Goal: Use online tool/utility: Use online tool/utility

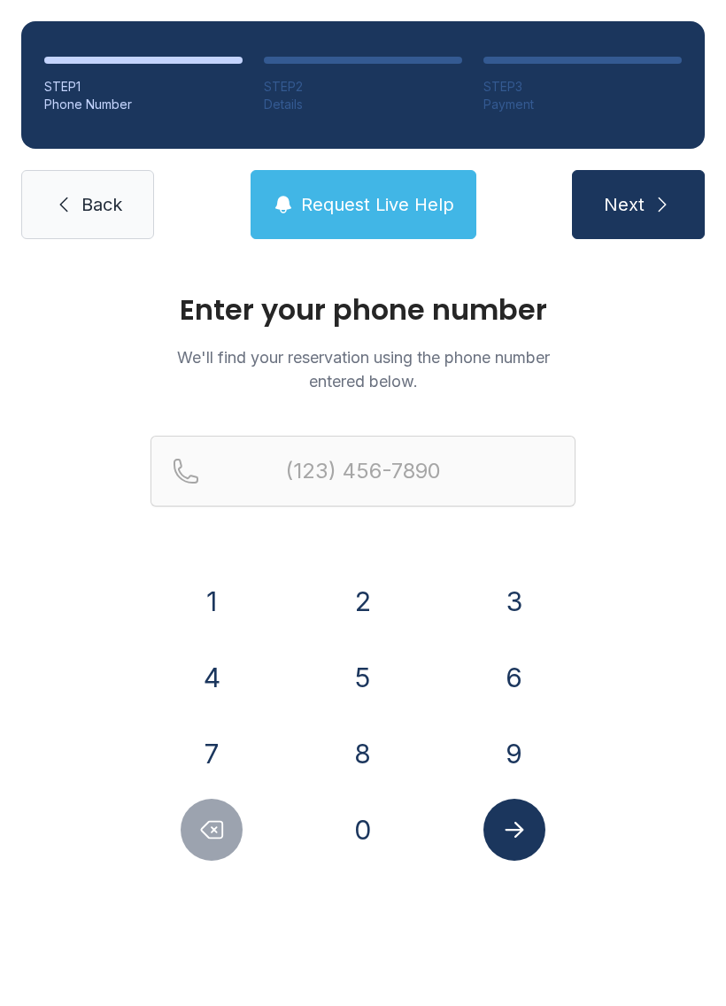
click at [365, 753] on button "8" at bounding box center [363, 754] width 62 height 62
click at [196, 681] on button "4" at bounding box center [212, 678] width 62 height 62
click at [353, 678] on button "5" at bounding box center [363, 678] width 62 height 62
click at [368, 670] on button "5" at bounding box center [363, 678] width 62 height 62
click at [534, 748] on button "9" at bounding box center [515, 754] width 62 height 62
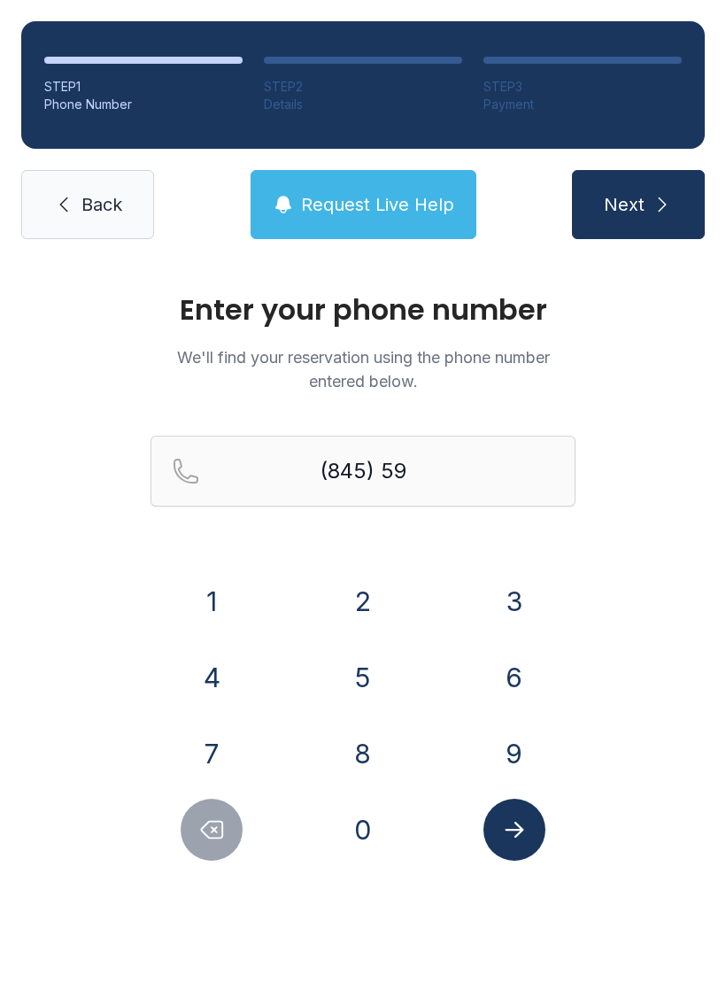
click at [199, 741] on button "7" at bounding box center [212, 754] width 62 height 62
click at [216, 668] on button "4" at bounding box center [212, 678] width 62 height 62
click at [369, 821] on button "0" at bounding box center [363, 830] width 62 height 62
click at [368, 685] on button "5" at bounding box center [363, 678] width 62 height 62
click at [522, 742] on button "9" at bounding box center [515, 754] width 62 height 62
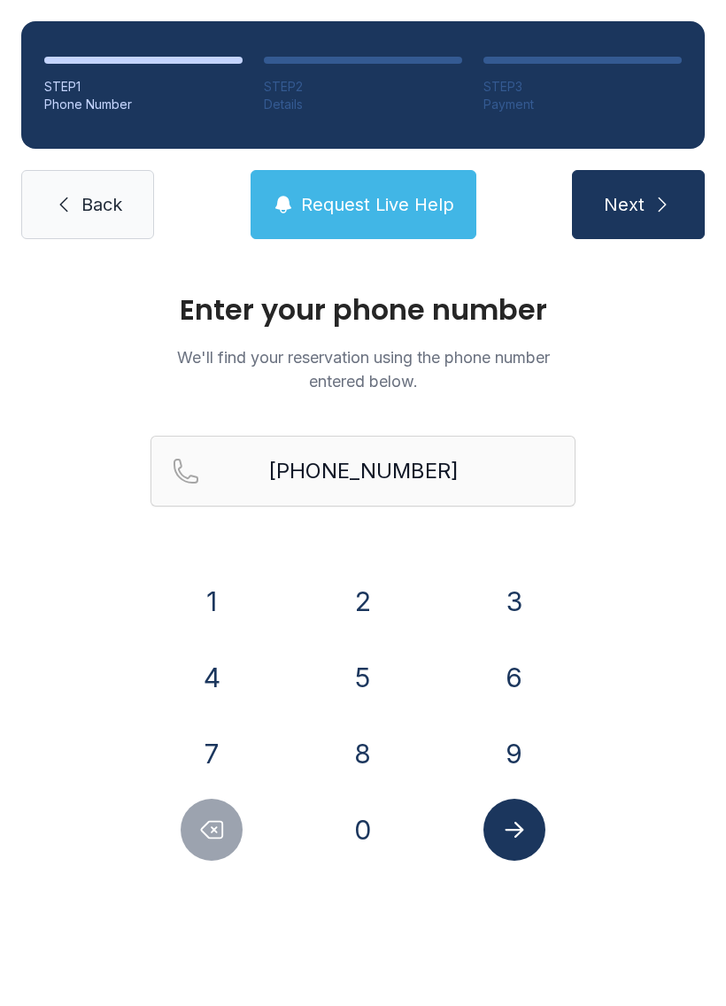
click at [526, 816] on button "Submit lookup form" at bounding box center [515, 830] width 62 height 62
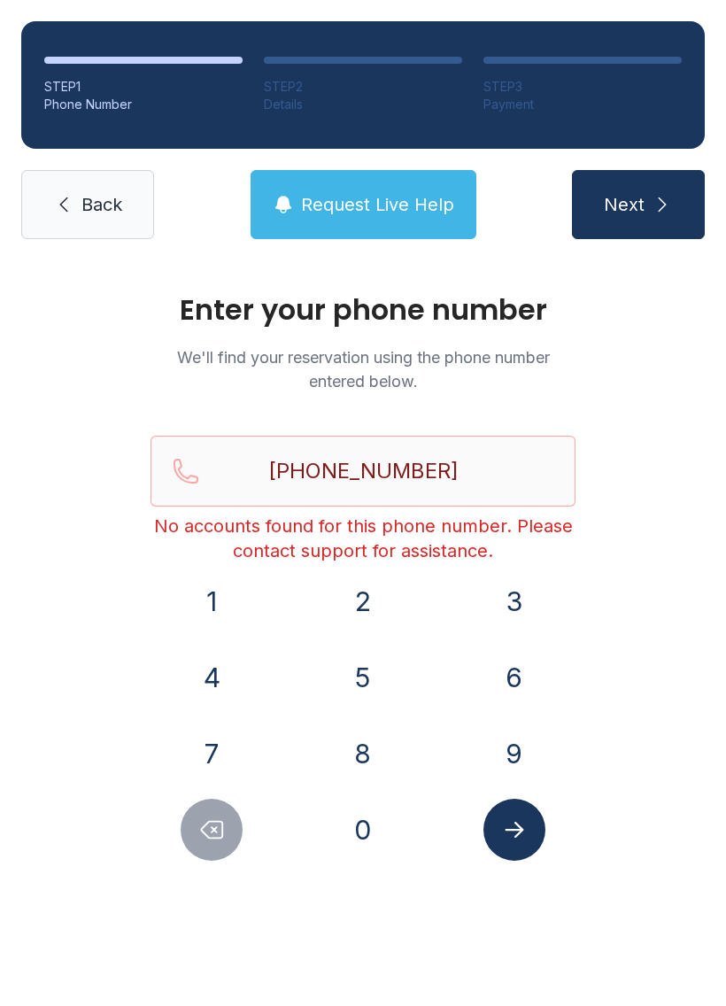
click at [198, 828] on button "Delete number" at bounding box center [212, 830] width 62 height 62
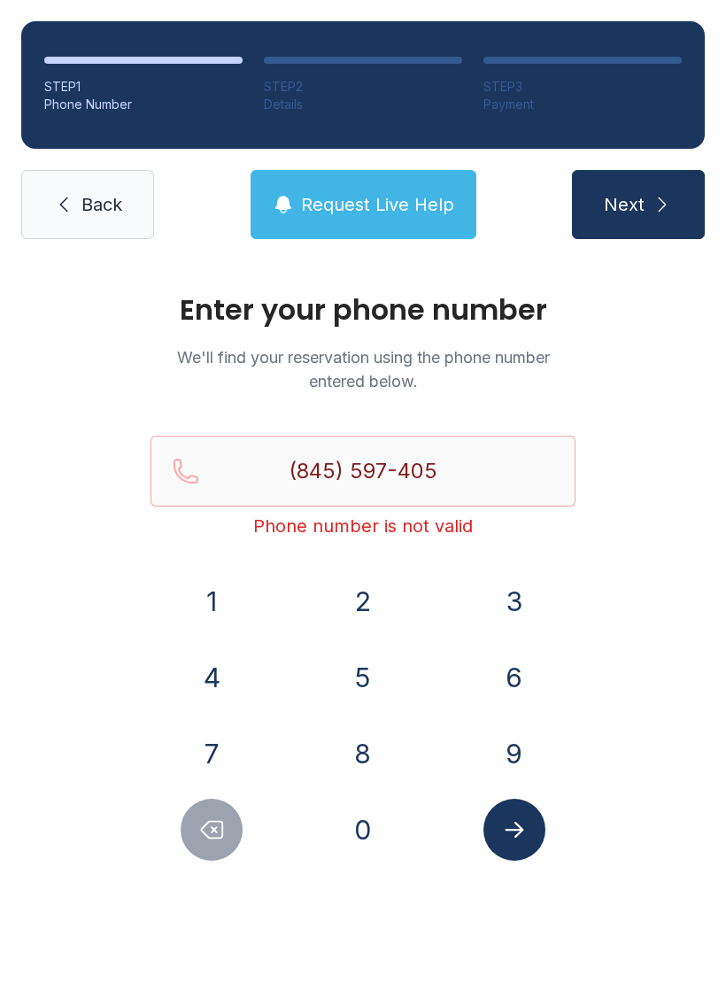
click at [197, 828] on button "Delete number" at bounding box center [212, 830] width 62 height 62
click at [207, 816] on button "Delete number" at bounding box center [212, 830] width 62 height 62
click at [207, 815] on button "Delete number" at bounding box center [212, 830] width 62 height 62
click at [198, 825] on icon "Delete number" at bounding box center [211, 830] width 27 height 27
click at [198, 825] on button "Delete number" at bounding box center [212, 830] width 62 height 62
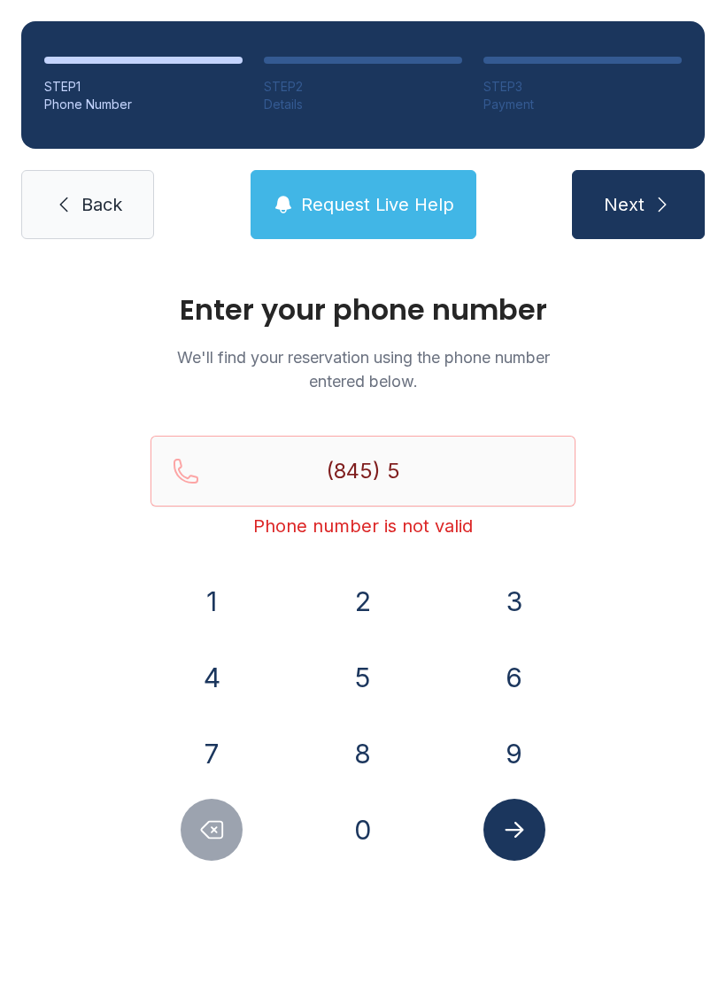
click at [204, 826] on icon "Delete number" at bounding box center [212, 830] width 21 height 17
click at [203, 825] on icon "Delete number" at bounding box center [211, 830] width 27 height 27
click at [200, 841] on icon "Delete number" at bounding box center [211, 830] width 27 height 27
type input "(8"
click at [188, 845] on button "Delete number" at bounding box center [212, 830] width 62 height 62
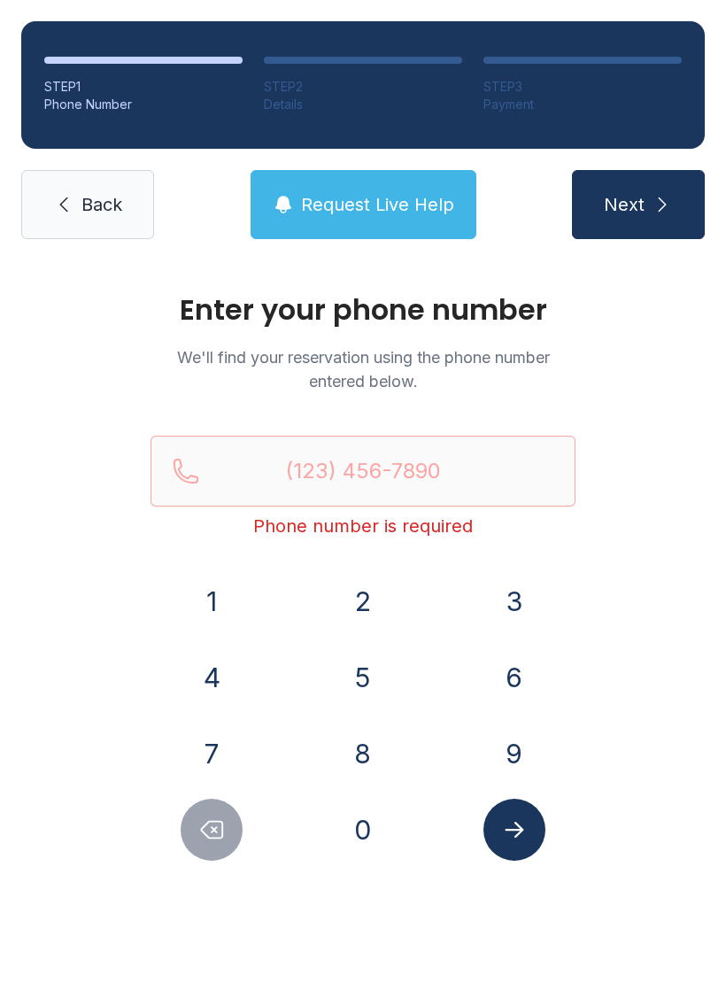
click at [188, 845] on button "Delete number" at bounding box center [212, 830] width 62 height 62
click at [189, 829] on button "Delete number" at bounding box center [212, 830] width 62 height 62
click at [205, 843] on button "Delete number" at bounding box center [212, 830] width 62 height 62
